Goal: Information Seeking & Learning: Check status

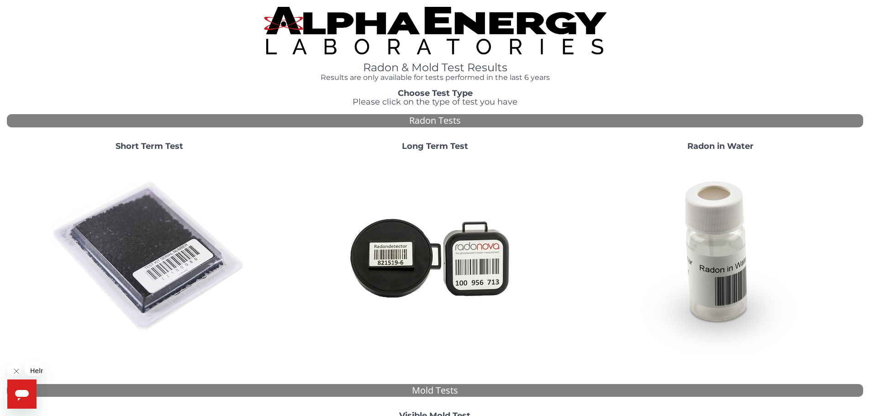
click at [103, 218] on img at bounding box center [149, 256] width 196 height 196
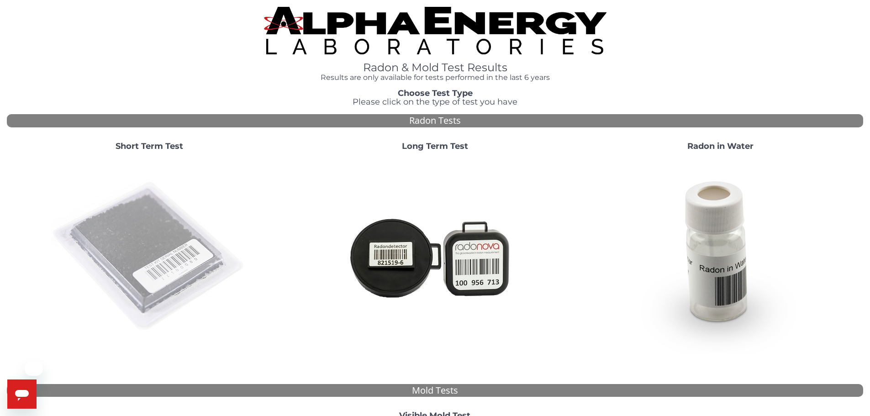
click at [136, 212] on img at bounding box center [149, 256] width 196 height 196
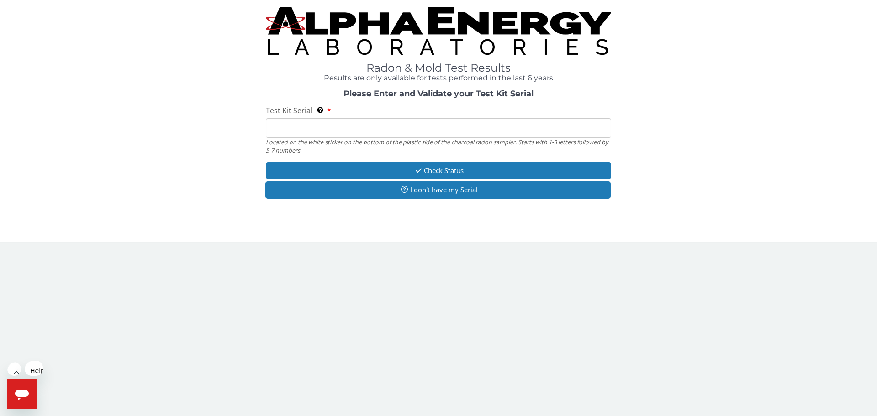
click at [328, 118] on input "Test Kit Serial Located on the white sticker on the bottom of the plastic side …" at bounding box center [438, 128] width 345 height 20
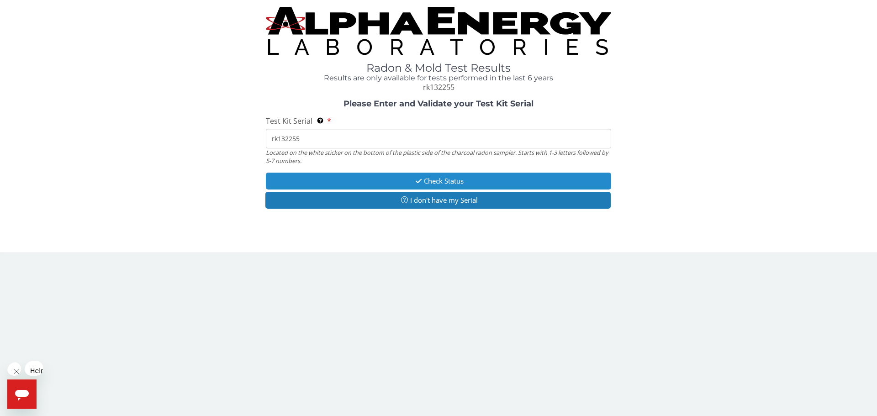
type input "rk132255"
click at [444, 173] on button "Check Status" at bounding box center [438, 181] width 345 height 17
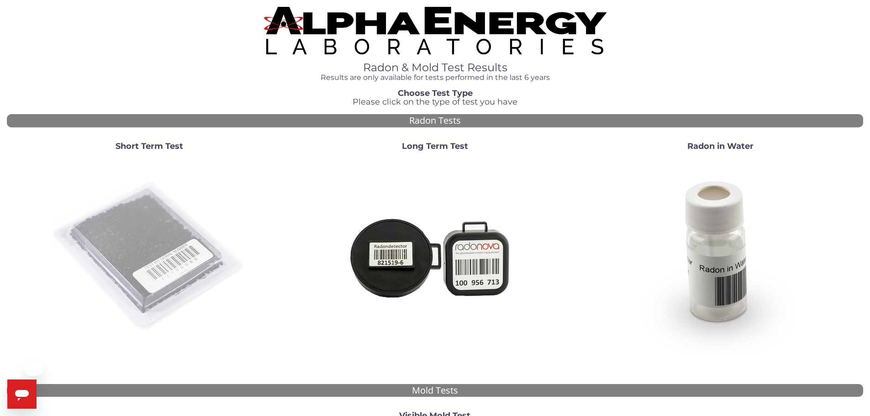
click at [100, 236] on img at bounding box center [149, 256] width 196 height 196
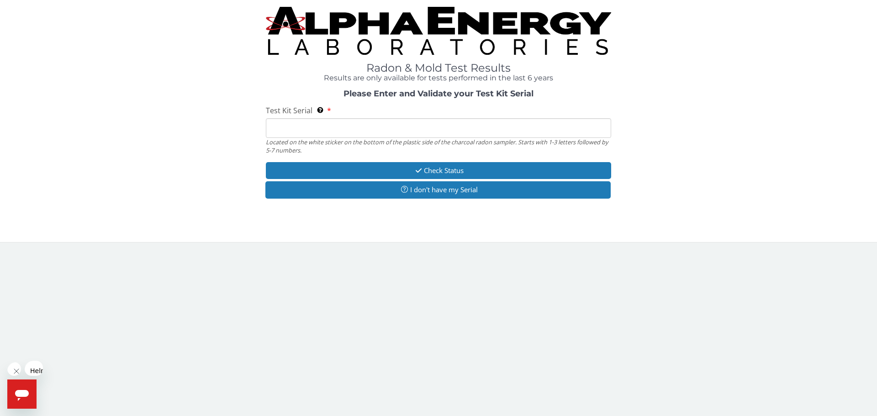
click at [344, 118] on input "Test Kit Serial Located on the white sticker on the bottom of the plastic side …" at bounding box center [438, 128] width 345 height 20
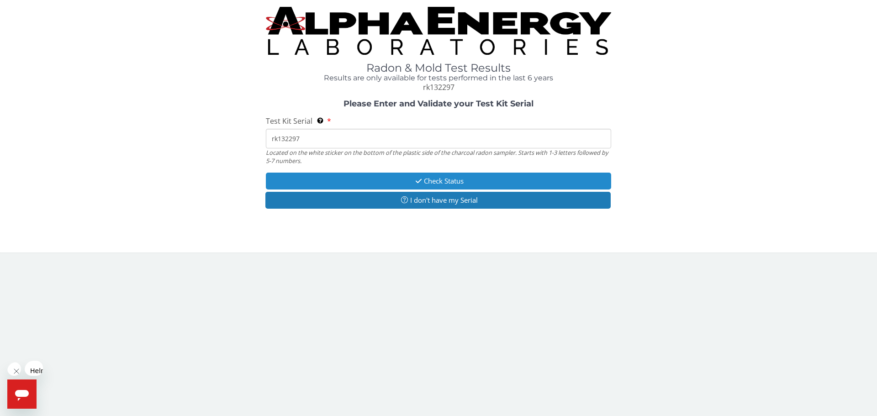
type input "rk132297"
click at [434, 173] on button "Check Status" at bounding box center [438, 181] width 345 height 17
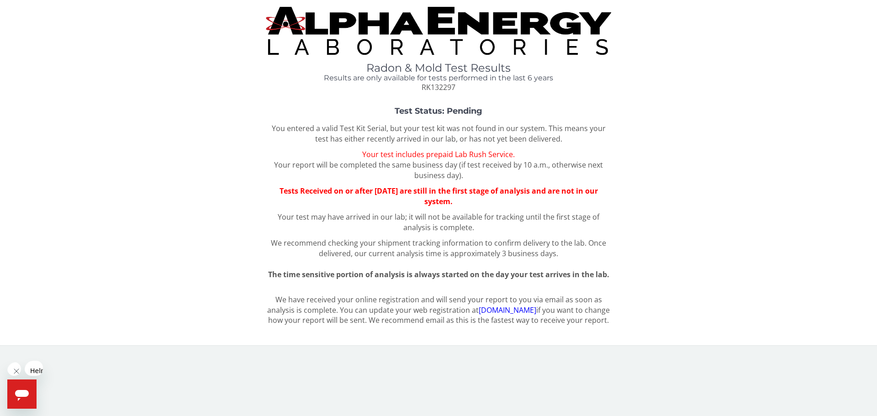
click at [574, 186] on p "Tests Received on or after [DATE] are still in the first stage of analysis and …" at bounding box center [438, 196] width 345 height 21
